Goal: Information Seeking & Learning: Learn about a topic

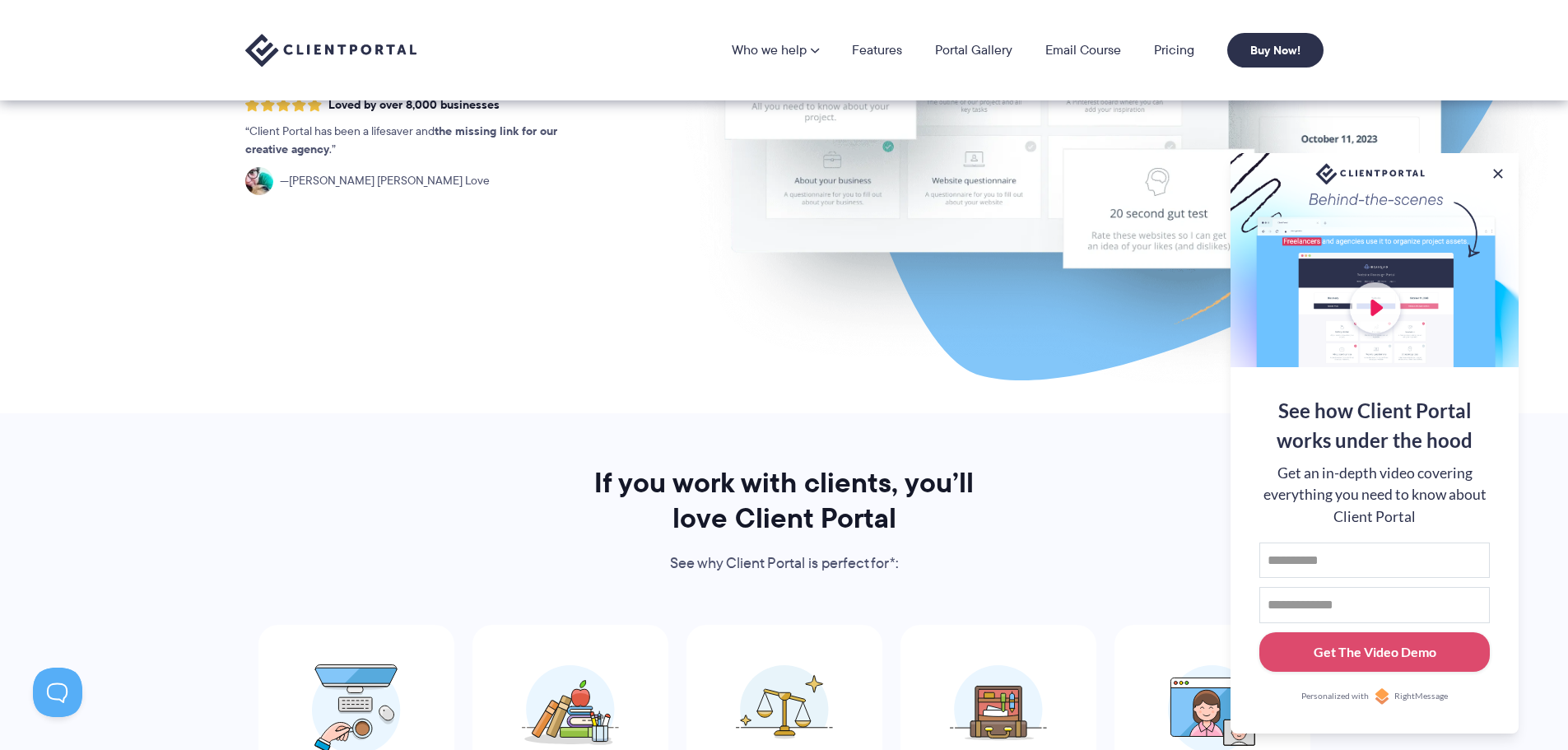
scroll to position [247, 0]
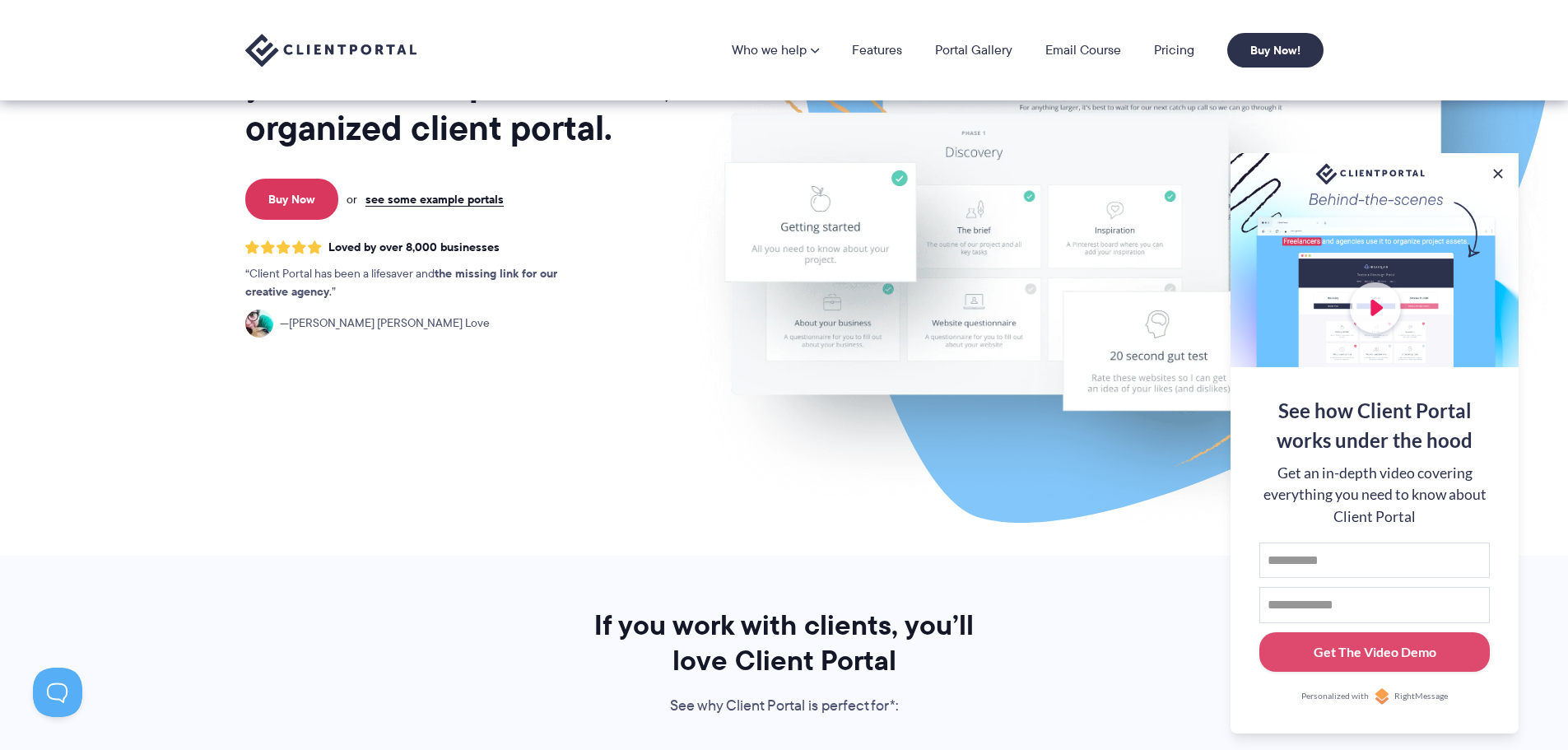
click at [389, 187] on p "Buy Now or see some example portals" at bounding box center [461, 199] width 440 height 41
click at [402, 203] on link "see some example portals" at bounding box center [434, 199] width 138 height 14
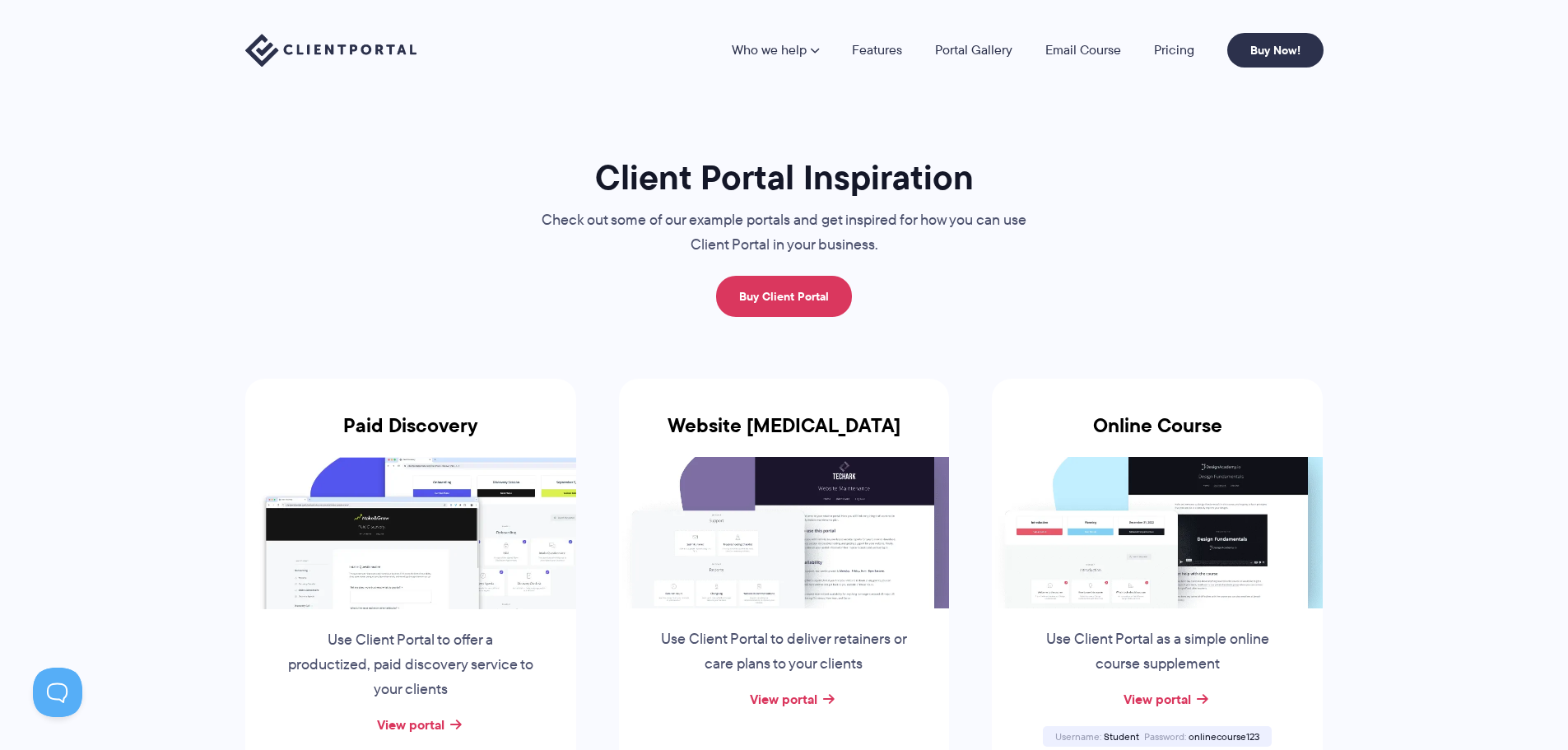
click at [794, 485] on img at bounding box center [784, 533] width 331 height 151
click at [822, 702] on div "View portal" at bounding box center [784, 700] width 331 height 24
click at [804, 703] on link "View portal" at bounding box center [783, 700] width 68 height 20
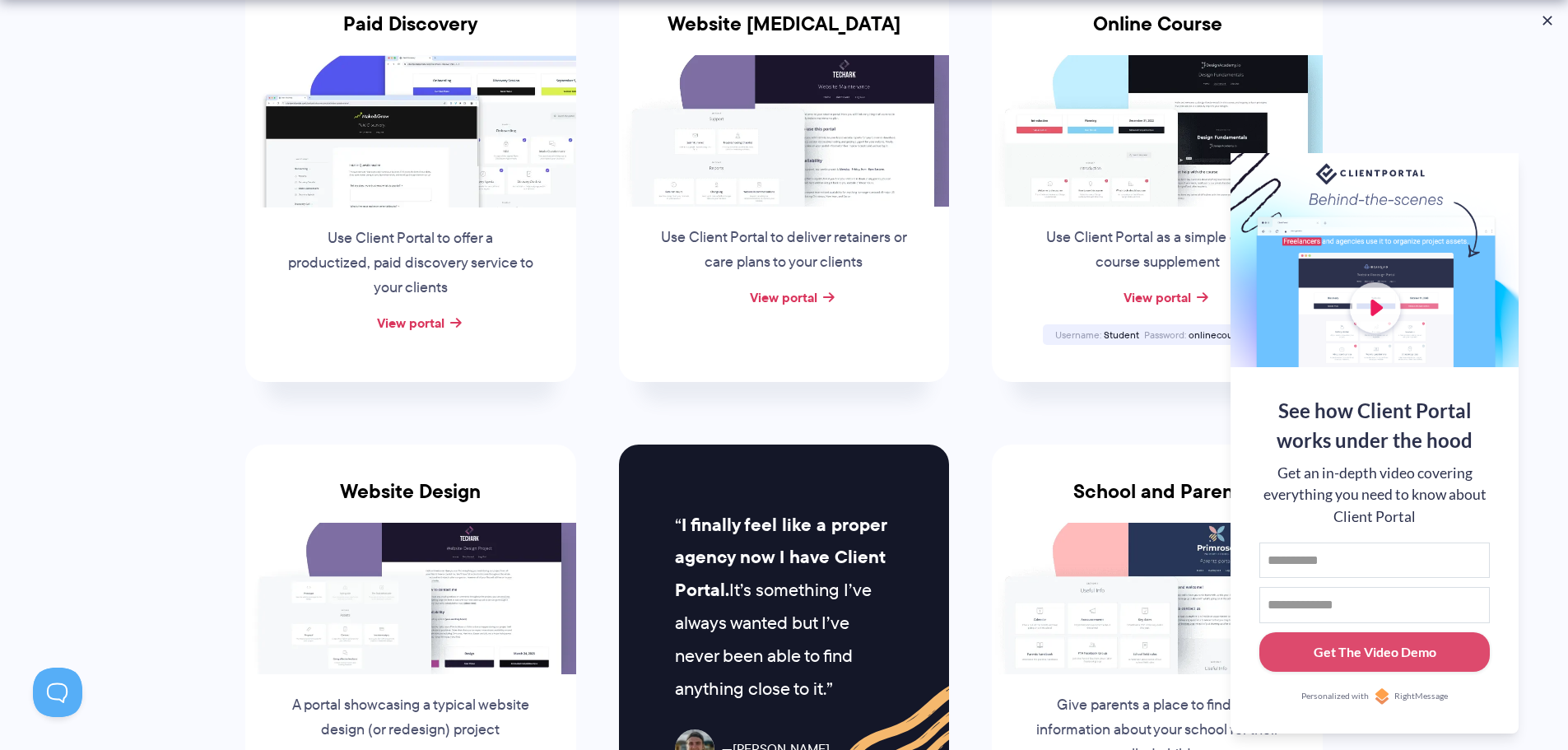
scroll to position [576, 0]
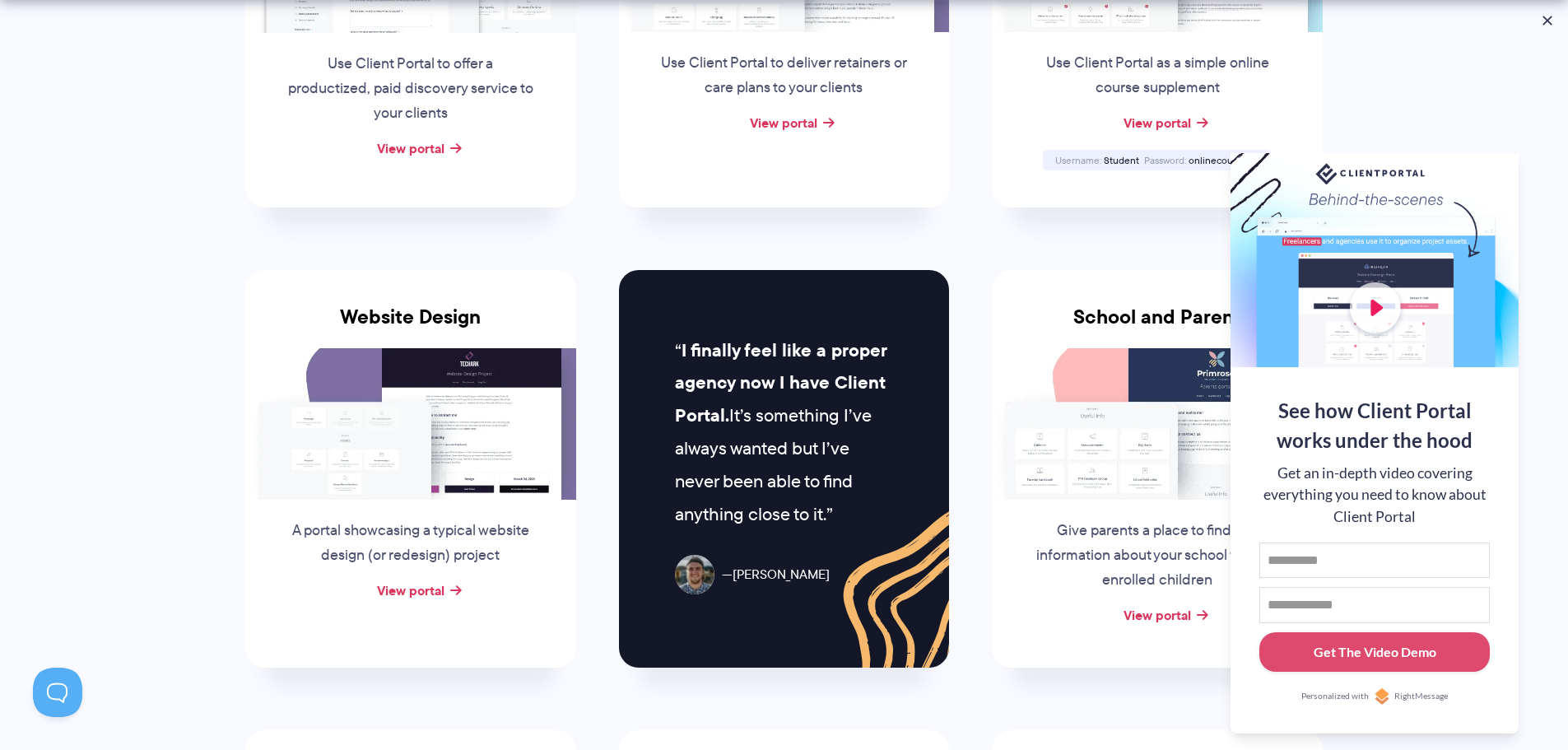
click at [372, 426] on img at bounding box center [410, 424] width 331 height 151
click at [424, 598] on link "View portal" at bounding box center [410, 590] width 68 height 20
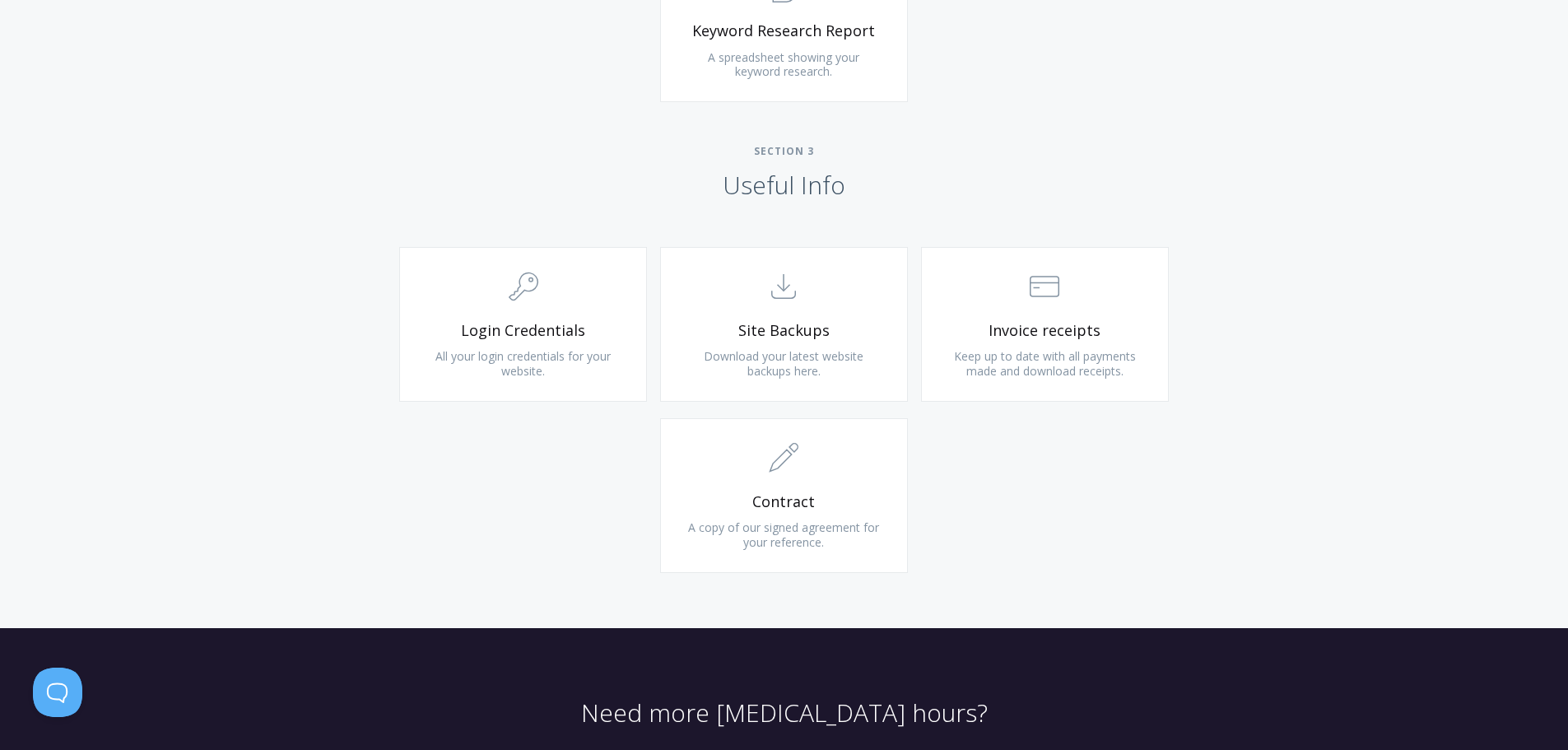
scroll to position [1565, 0]
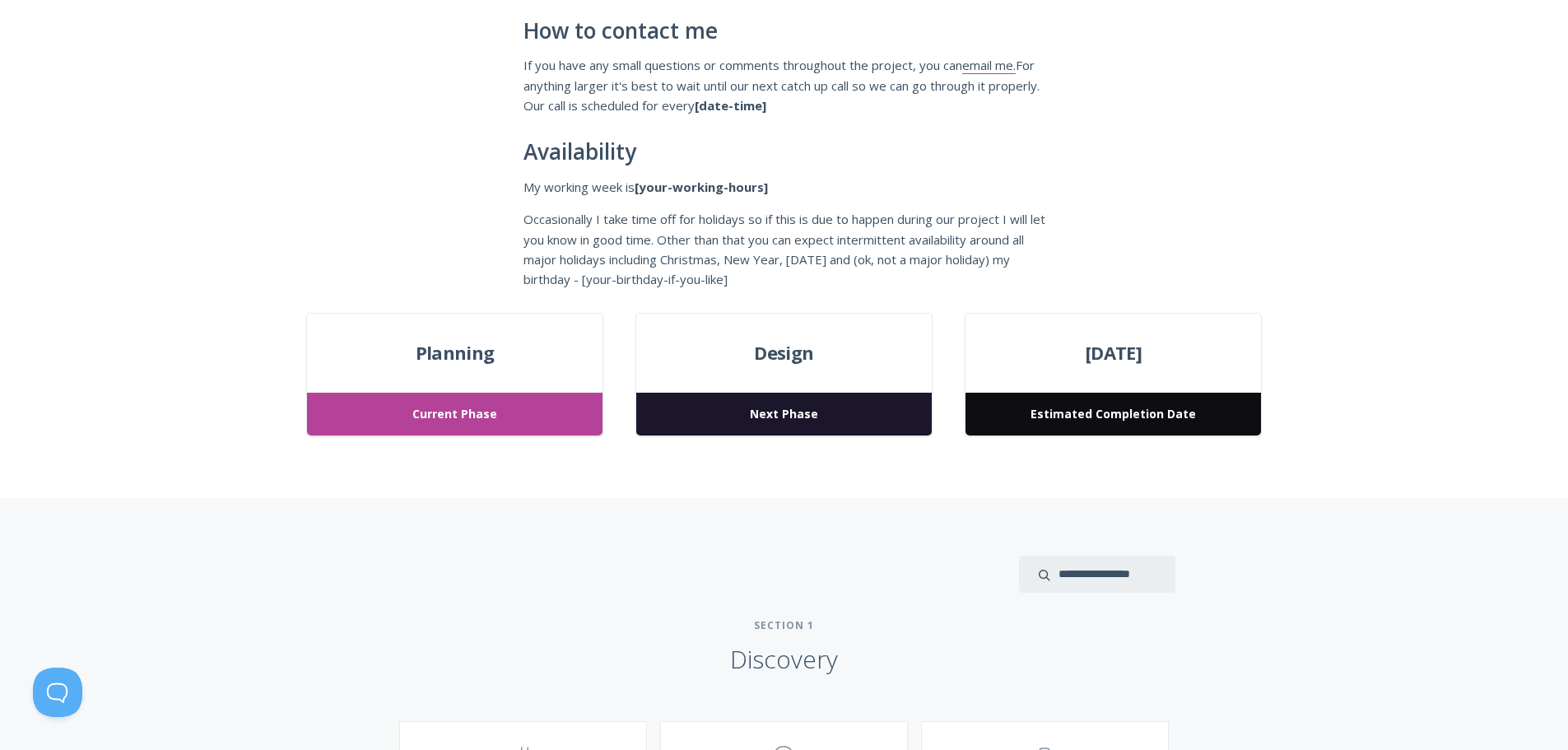
scroll to position [412, 0]
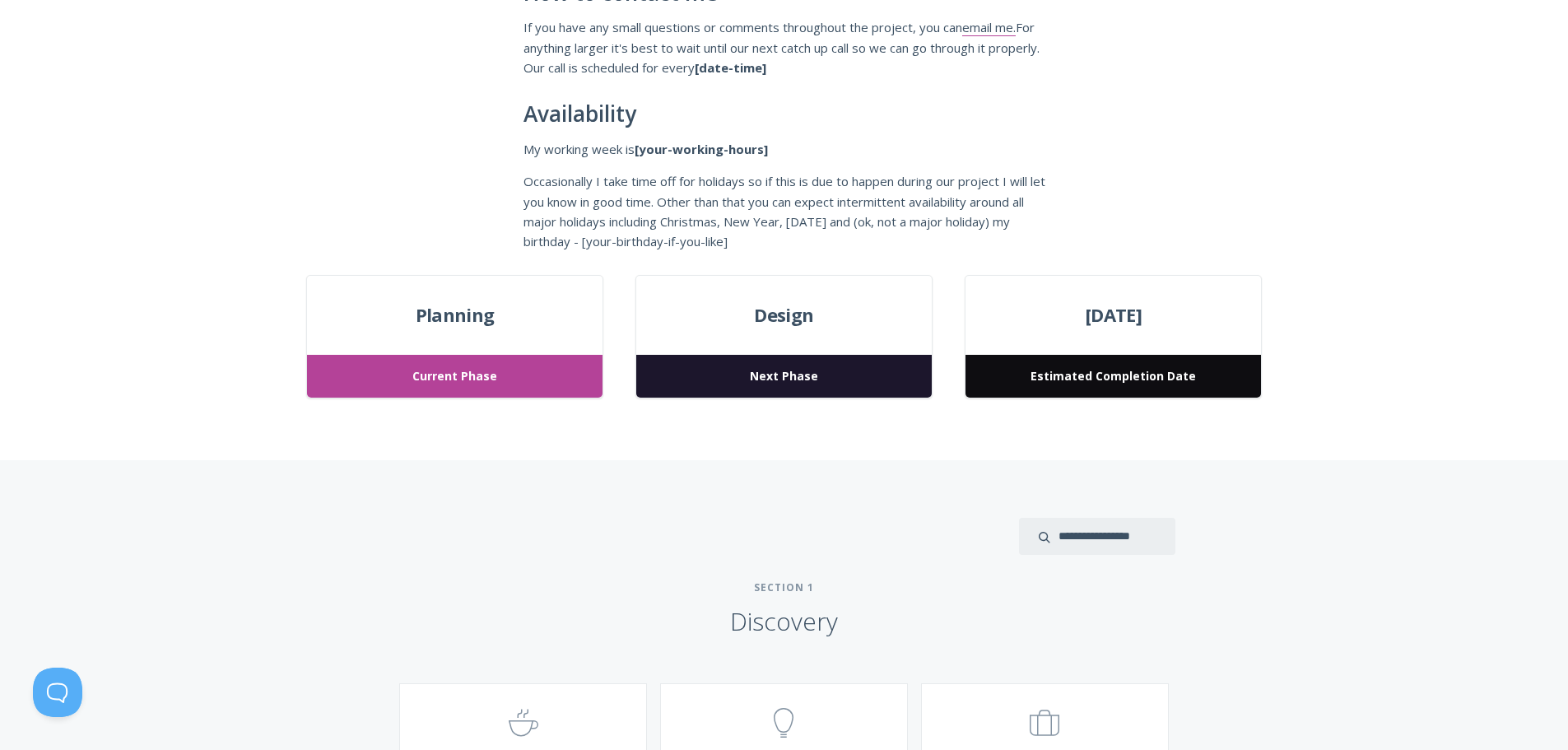
click at [435, 370] on span "Current Phase" at bounding box center [454, 377] width 295 height 43
click at [734, 376] on span "Next Phase" at bounding box center [783, 377] width 295 height 43
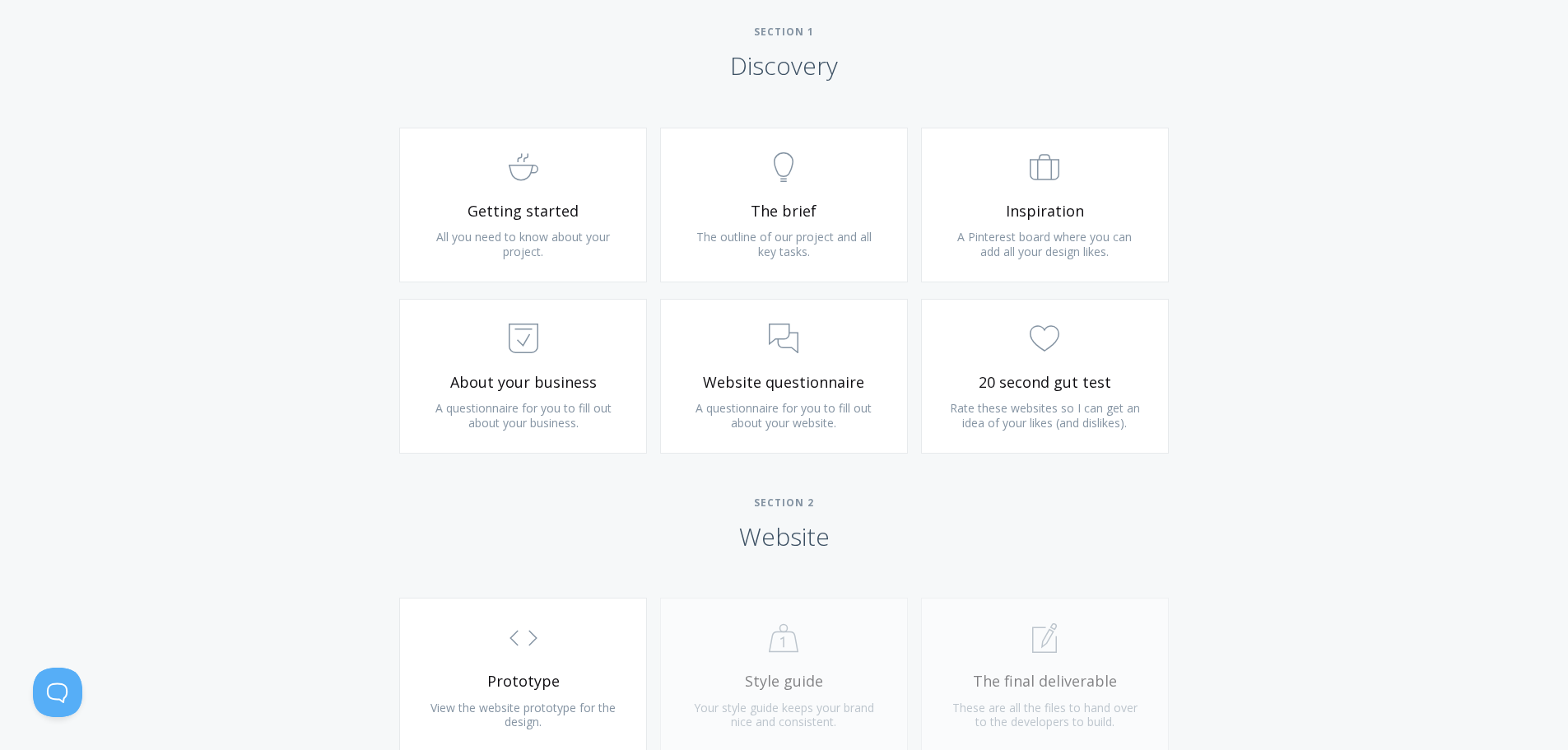
scroll to position [988, 0]
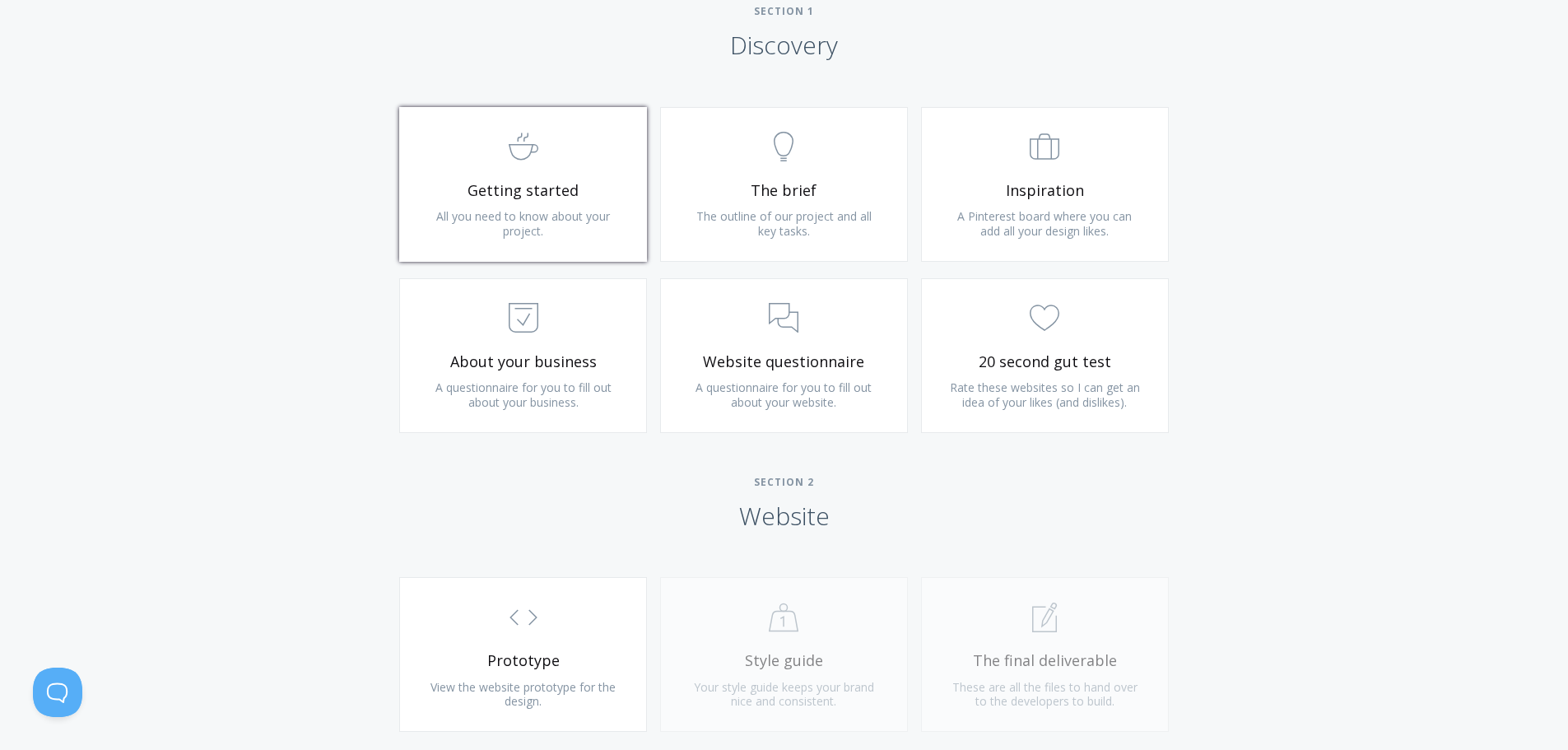
click at [531, 243] on link ".st0{fill:none;stroke:#000000;stroke-width:2;stroke-miterlimit:10;} Untitled-22…" at bounding box center [523, 185] width 248 height 155
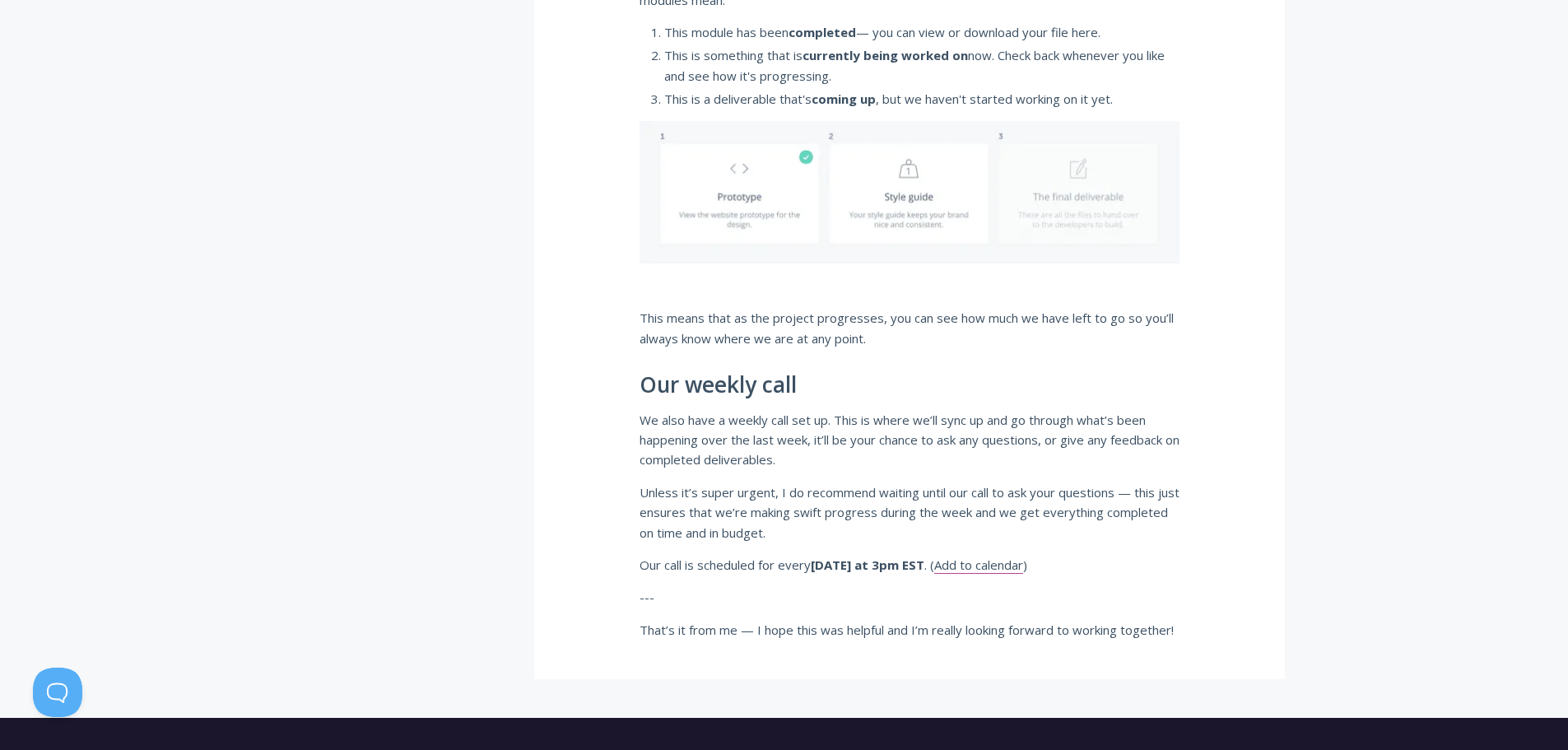
scroll to position [1070, 0]
